Goal: Information Seeking & Learning: Learn about a topic

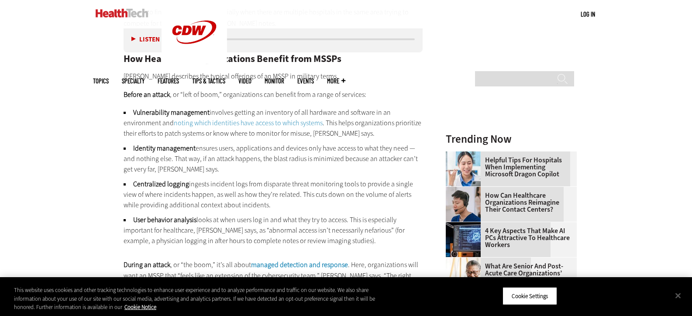
scroll to position [1135, 0]
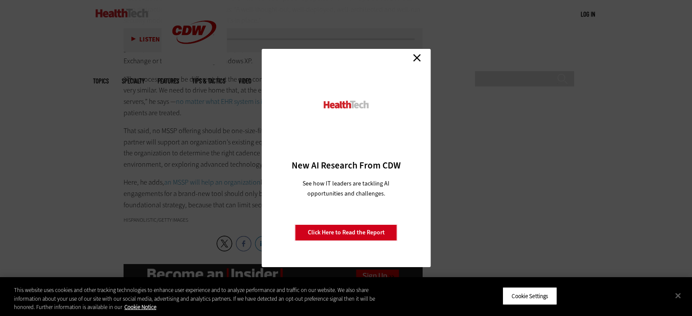
scroll to position [1702, 0]
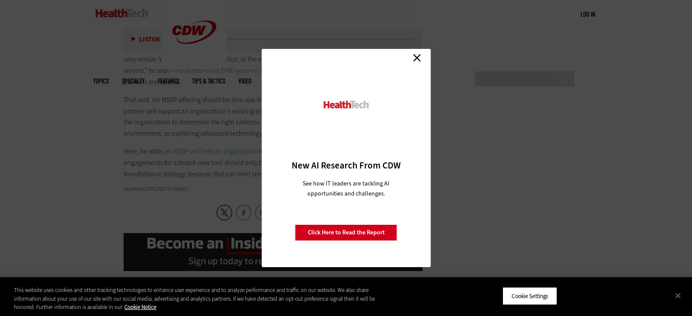
click at [418, 56] on link "Close" at bounding box center [416, 57] width 13 height 13
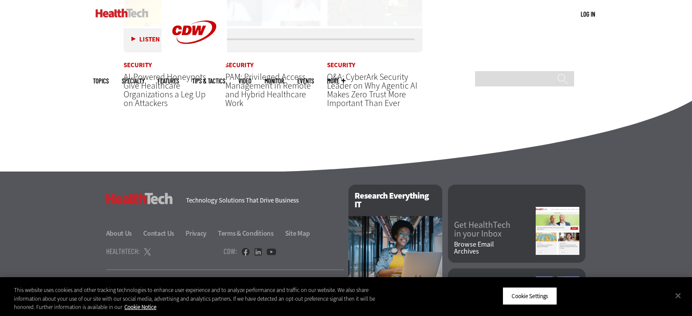
scroll to position [2095, 0]
